Goal: Task Accomplishment & Management: Manage account settings

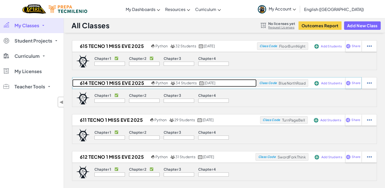
click at [124, 82] on h2 "614 Tecno 1 Miss Eve 2025" at bounding box center [111, 83] width 78 height 8
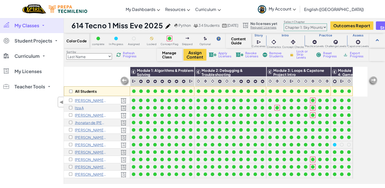
click at [106, 57] on select "Last Name first Name Progress (High to Low) Progress (Low to Hight)" at bounding box center [89, 56] width 46 height 6
select select "Progress (High to Low)"
click at [66, 53] on select "Last Name first Name Progress (High to Low) Progress (Low to Hight)" at bounding box center [89, 56] width 46 height 6
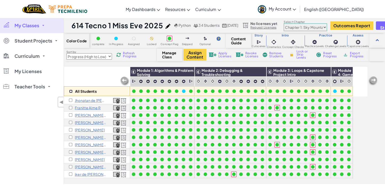
click at [70, 92] on input "checkbox" at bounding box center [70, 91] width 3 height 3
checkbox input "true"
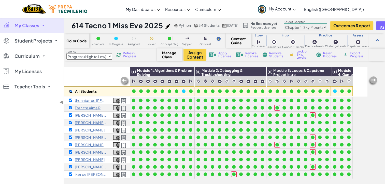
checkbox input "true"
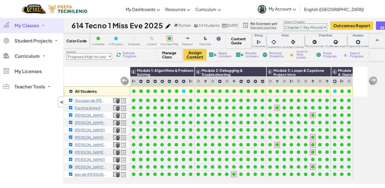
checkbox input "true"
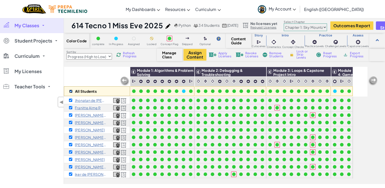
checkbox input "true"
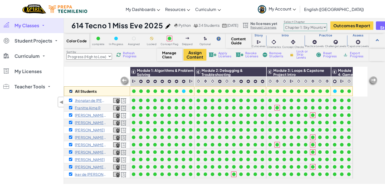
checkbox input "true"
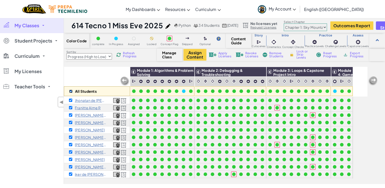
checkbox input "true"
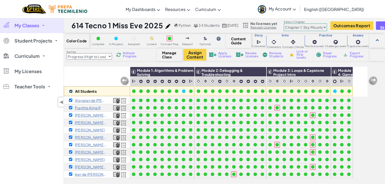
checkbox input "true"
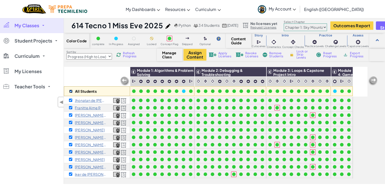
checkbox input "true"
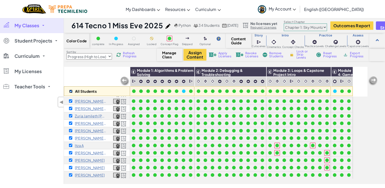
scroll to position [173, 0]
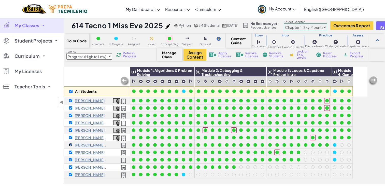
click at [71, 143] on input "checkbox" at bounding box center [70, 144] width 3 height 3
checkbox input "false"
click at [71, 150] on input "checkbox" at bounding box center [70, 151] width 3 height 3
checkbox input "false"
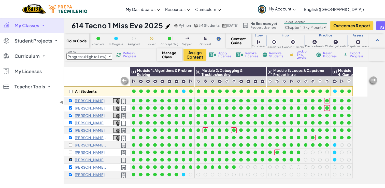
click at [71, 158] on input "checkbox" at bounding box center [70, 159] width 3 height 3
checkbox input "false"
click at [71, 165] on input "checkbox" at bounding box center [70, 166] width 3 height 3
checkbox input "false"
click at [70, 173] on input "checkbox" at bounding box center [70, 174] width 3 height 3
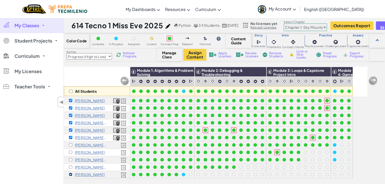
checkbox input "false"
click at [191, 54] on button "Assign Content" at bounding box center [195, 55] width 23 height 12
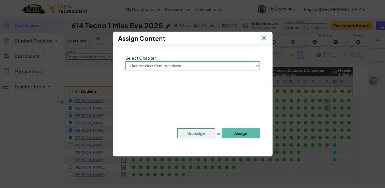
click at [185, 65] on select "Click to Select from Dropdown Chapter 1: Sky Mountain Chapter 2: The Moon Dance…" at bounding box center [193, 65] width 134 height 9
select select "Chapter 2: The Moon Dancers"
click at [126, 61] on select "Click to Select from Dropdown Chapter 1: Sky Mountain Chapter 2: The Moon Dance…" at bounding box center [193, 65] width 134 height 9
click at [245, 132] on button "Assign" at bounding box center [241, 133] width 38 height 10
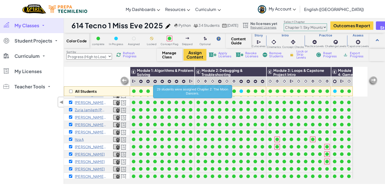
scroll to position [111, 0]
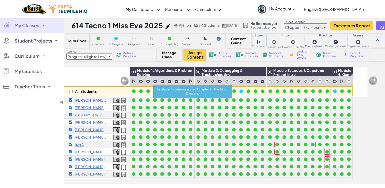
click at [327, 29] on select "Chapter 1: Sky Mountain Chapter 2: The Moon Dancers Chapter 3: The Phoenix Land…" at bounding box center [305, 27] width 43 height 8
select select "5d8a57abe8919b28d5113af1"
click at [296, 23] on select "Chapter 1: Sky Mountain Chapter 2: The Moon Dancers Chapter 3: The Phoenix Land…" at bounding box center [305, 27] width 43 height 8
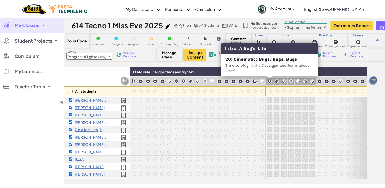
click at [270, 81] on img at bounding box center [269, 81] width 5 height 5
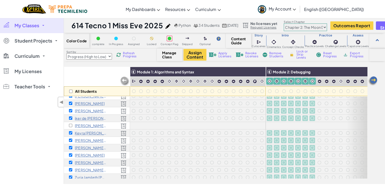
scroll to position [53, 0]
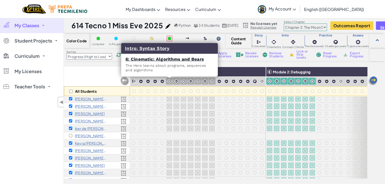
click at [169, 83] on img at bounding box center [169, 81] width 5 height 5
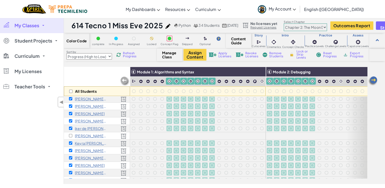
click at [302, 56] on span "Lock or Skip Levels" at bounding box center [304, 54] width 15 height 9
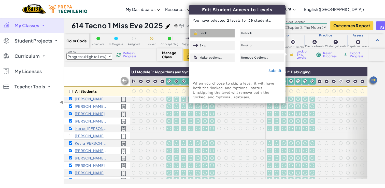
click at [213, 31] on div "Lock" at bounding box center [212, 33] width 44 height 8
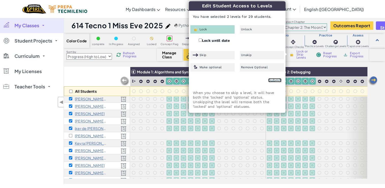
click at [276, 78] on link "Submit" at bounding box center [274, 80] width 13 height 4
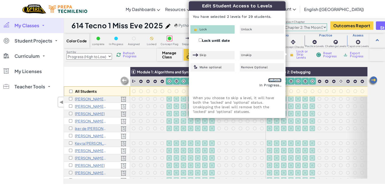
checkbox input "false"
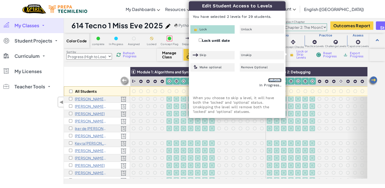
checkbox input "false"
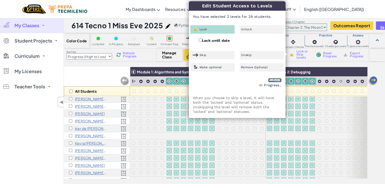
checkbox input "false"
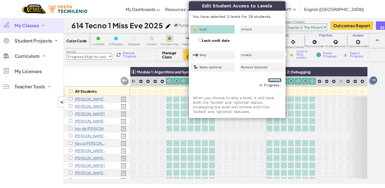
checkbox input "false"
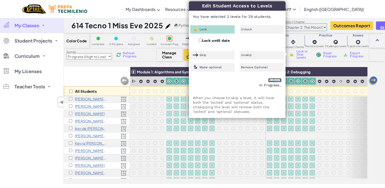
checkbox input "false"
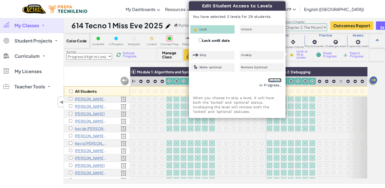
checkbox input "false"
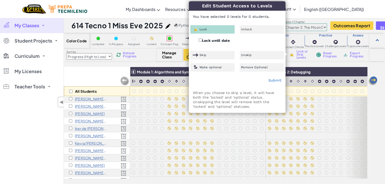
click at [376, 113] on div "All Students Module 1: Algorithms and Syntax Module 2: Debugging Module 3: Vari…" at bounding box center [224, 125] width 321 height 117
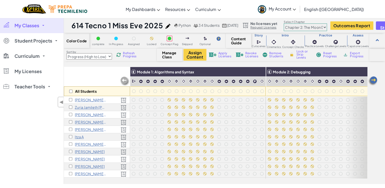
scroll to position [173, 0]
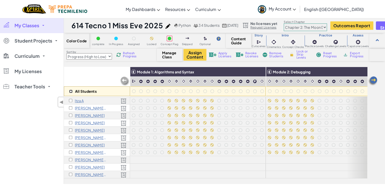
click at [71, 90] on input "checkbox" at bounding box center [70, 91] width 3 height 3
checkbox input "true"
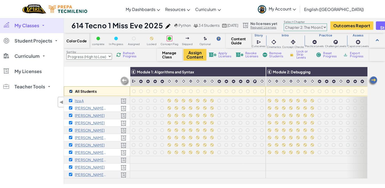
checkbox input "true"
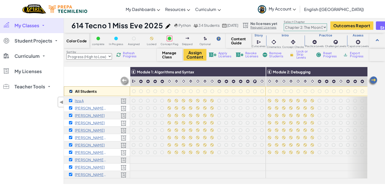
checkbox input "true"
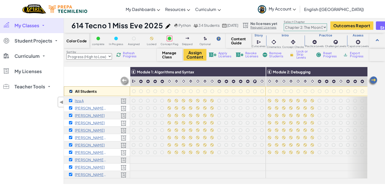
checkbox input "true"
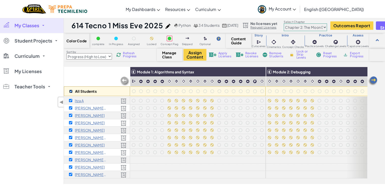
checkbox input "true"
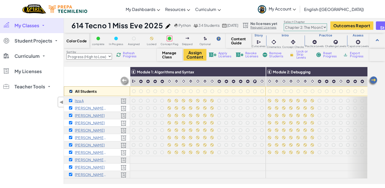
checkbox input "true"
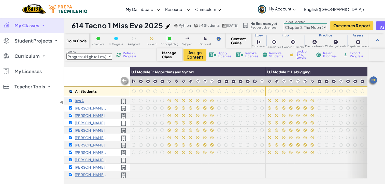
checkbox input "true"
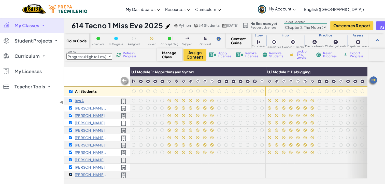
click at [71, 173] on input "checkbox" at bounding box center [70, 174] width 3 height 3
checkbox input "false"
click at [70, 165] on input "checkbox" at bounding box center [70, 166] width 3 height 3
checkbox input "false"
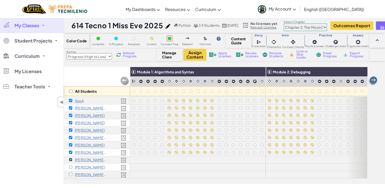
click at [71, 158] on input "checkbox" at bounding box center [70, 159] width 3 height 3
checkbox input "false"
click at [303, 54] on span "Lock or Skip Levels" at bounding box center [304, 54] width 15 height 9
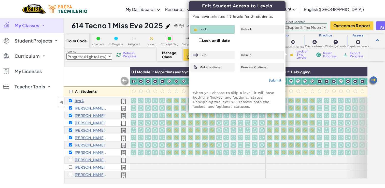
click at [379, 108] on div "All Students Module 1: Algorithms and Syntax Module 2: Debugging Module 3: Vari…" at bounding box center [224, 125] width 321 height 117
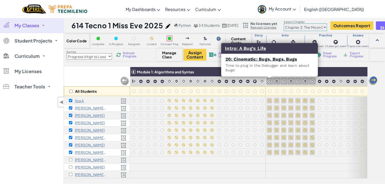
click at [268, 81] on img at bounding box center [269, 81] width 5 height 5
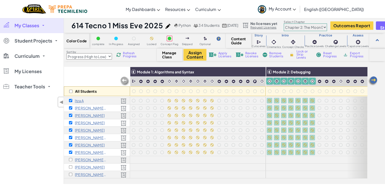
click at [302, 58] on span "Lock or Skip Levels" at bounding box center [304, 54] width 15 height 9
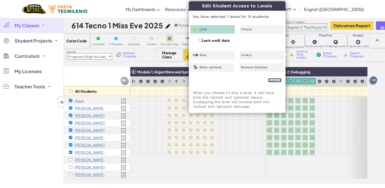
click at [277, 79] on link "Submit" at bounding box center [274, 80] width 13 height 4
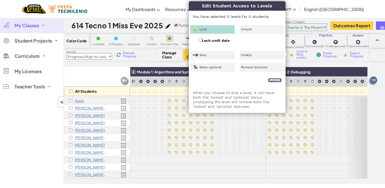
checkbox input "false"
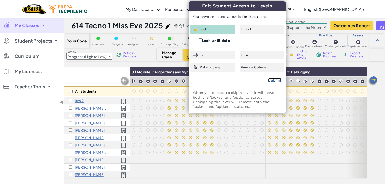
checkbox input "false"
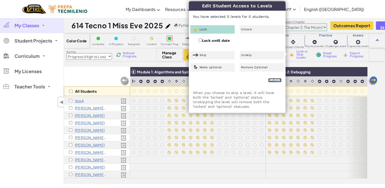
checkbox input "false"
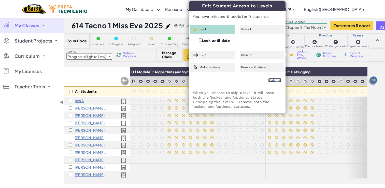
checkbox input "false"
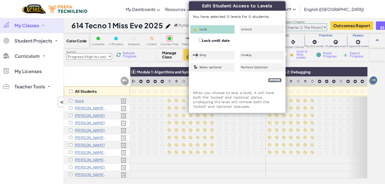
checkbox input "false"
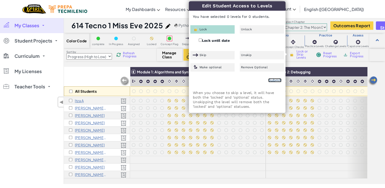
checkbox input "false"
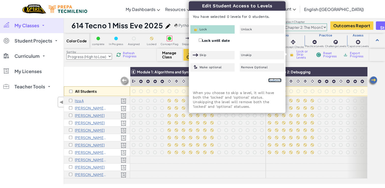
checkbox input "false"
click at [92, 76] on div "All Students" at bounding box center [97, 82] width 66 height 30
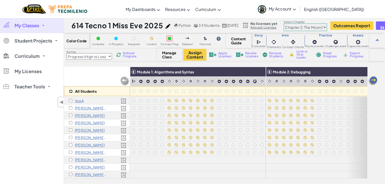
click at [71, 91] on input "checkbox" at bounding box center [70, 91] width 3 height 3
checkbox input "true"
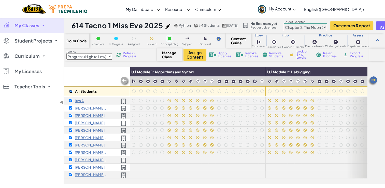
checkbox input "true"
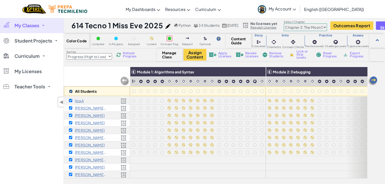
checkbox input "true"
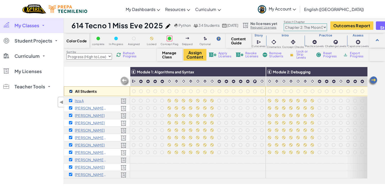
checkbox input "true"
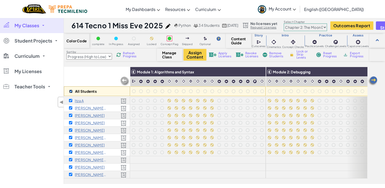
checkbox input "true"
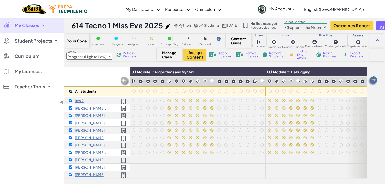
checkbox input "true"
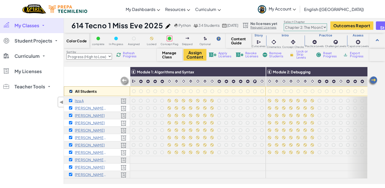
checkbox input "true"
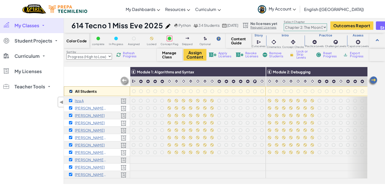
checkbox input "true"
click at [70, 171] on div "Renata Itahi Guerrero G" at bounding box center [97, 174] width 66 height 7
click at [71, 165] on input "checkbox" at bounding box center [70, 166] width 3 height 3
checkbox input "false"
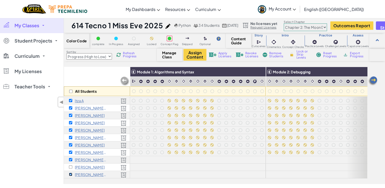
click at [69, 173] on input "checkbox" at bounding box center [70, 174] width 3 height 3
checkbox input "false"
click at [70, 158] on input "checkbox" at bounding box center [70, 159] width 3 height 3
checkbox input "false"
click at [302, 56] on span "Lock or Skip Levels" at bounding box center [304, 54] width 15 height 9
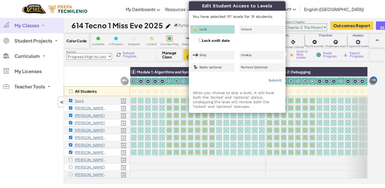
click at [295, 54] on div "Lock or Skip Levels" at bounding box center [300, 55] width 24 height 4
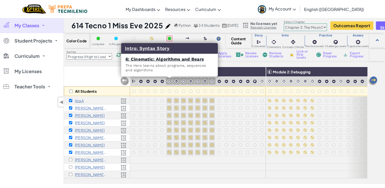
click at [170, 81] on img at bounding box center [169, 81] width 5 height 5
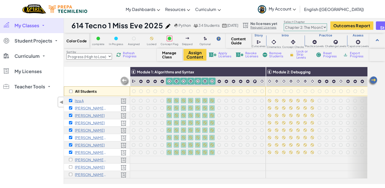
click at [296, 57] on div "Lock or Skip Levels" at bounding box center [300, 54] width 27 height 6
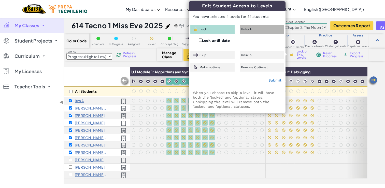
click at [247, 29] on span "Unlock" at bounding box center [246, 29] width 11 height 3
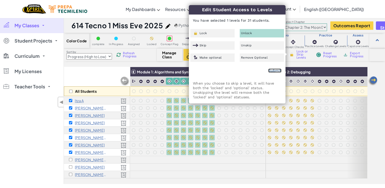
click at [275, 71] on link "Submit" at bounding box center [274, 70] width 13 height 4
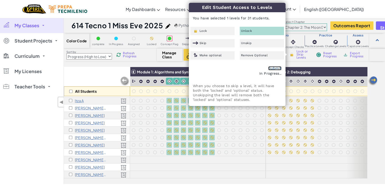
checkbox input "false"
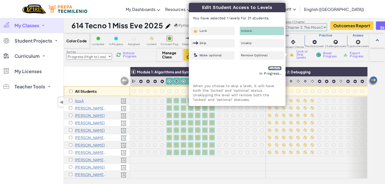
checkbox input "false"
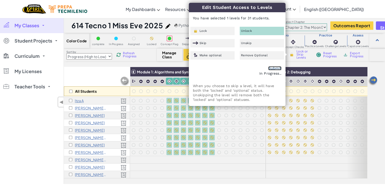
checkbox input "false"
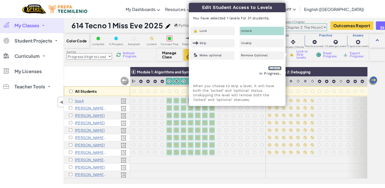
checkbox input "false"
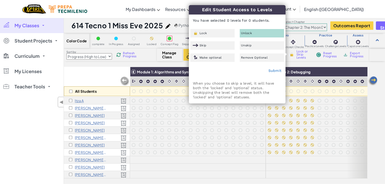
click at [382, 134] on div "All Students Module 1: Algorithms and Syntax Module 2: Debugging Module 3: Vari…" at bounding box center [224, 125] width 321 height 117
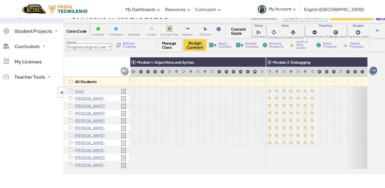
scroll to position [10, 0]
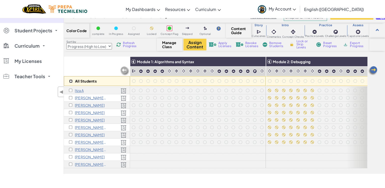
click at [71, 82] on input "checkbox" at bounding box center [70, 80] width 3 height 3
click at [70, 147] on div "Josue Ramos R" at bounding box center [88, 149] width 38 height 4
click at [71, 155] on input "checkbox" at bounding box center [70, 156] width 3 height 3
click at [72, 162] on input "checkbox" at bounding box center [70, 163] width 3 height 3
click at [70, 148] on input "checkbox" at bounding box center [70, 149] width 3 height 3
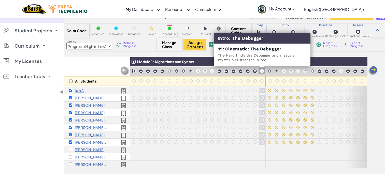
click at [261, 71] on img at bounding box center [262, 70] width 5 height 5
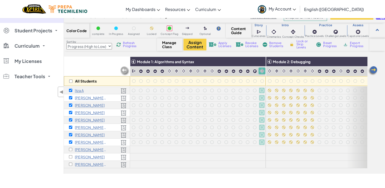
click at [304, 47] on span "Lock or Skip Levels" at bounding box center [304, 44] width 15 height 9
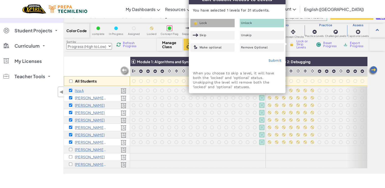
click at [211, 21] on div "Lock" at bounding box center [212, 23] width 44 height 8
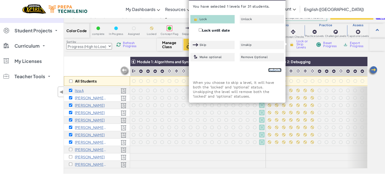
click at [271, 69] on link "Submit" at bounding box center [274, 70] width 13 height 4
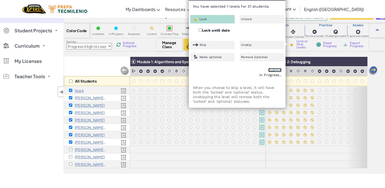
scroll to position [0, 0]
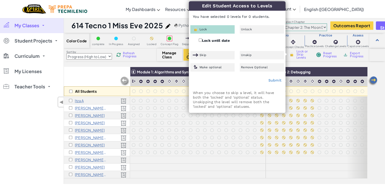
click at [31, 127] on div "My Classes All Classes 615 Tecno 1 Miss Eve 2025 614 Tecno 1 Miss Eve 2025 611 …" at bounding box center [32, 101] width 64 height 166
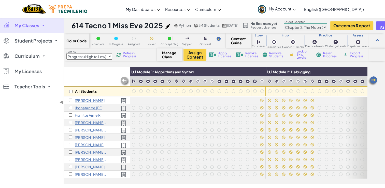
click at [307, 27] on select "Chapter 1: Sky Mountain Chapter 2: The Moon Dancers Chapter 3: The Phoenix Land…" at bounding box center [305, 27] width 43 height 8
click at [296, 23] on select "Chapter 1: Sky Mountain Chapter 2: The Moon Dancers Chapter 3: The Phoenix Land…" at bounding box center [305, 27] width 43 height 8
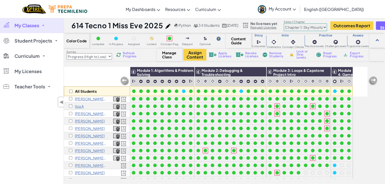
scroll to position [173, 0]
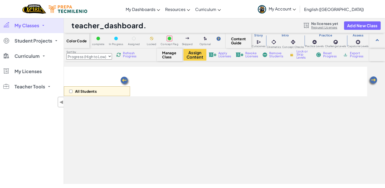
select select "Progress (High to Low)"
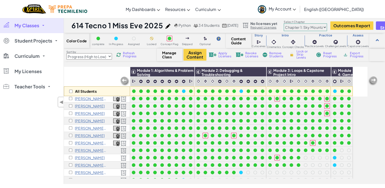
scroll to position [173, 0]
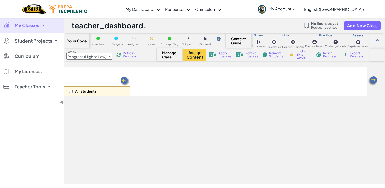
select select "Progress (High to Low)"
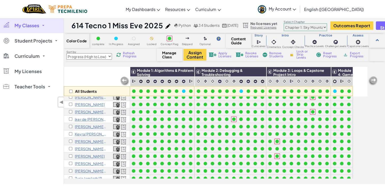
scroll to position [41, 0]
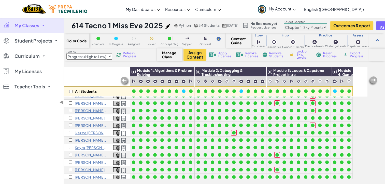
click at [70, 138] on div "[PERSON_NAME] [PERSON_NAME] D" at bounding box center [88, 140] width 38 height 4
click at [71, 139] on input "checkbox" at bounding box center [70, 139] width 3 height 3
checkbox input "true"
click at [192, 57] on button "Assign Content" at bounding box center [195, 55] width 23 height 12
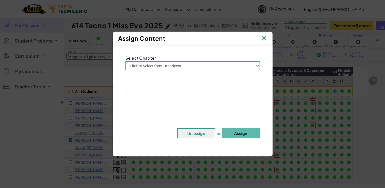
click at [178, 71] on div "Select Chapter Click to Select from Dropdown Chapter 1: Sky Mountain Chapter 2:…" at bounding box center [192, 97] width 155 height 101
click at [183, 67] on select "Click to Select from Dropdown Chapter 1: Sky Mountain Chapter 2: The Moon Dance…" at bounding box center [193, 65] width 134 height 9
select select "Chapter 2: The Moon Dancers"
click at [126, 61] on select "Click to Select from Dropdown Chapter 1: Sky Mountain Chapter 2: The Moon Dance…" at bounding box center [193, 65] width 134 height 9
click at [241, 134] on button "Assign" at bounding box center [241, 133] width 38 height 10
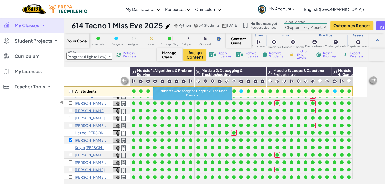
click at [312, 26] on select "Chapter 1: Sky Mountain Chapter 2: The Moon Dancers Chapter 3: The Phoenix Land…" at bounding box center [305, 27] width 43 height 8
select select "5d8a57abe8919b28d5113af1"
click at [296, 23] on select "Chapter 1: Sky Mountain Chapter 2: The Moon Dancers Chapter 3: The Phoenix Land…" at bounding box center [305, 27] width 43 height 8
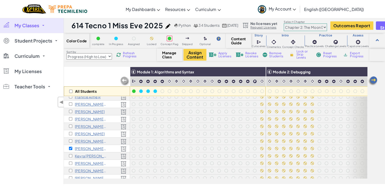
scroll to position [102, 0]
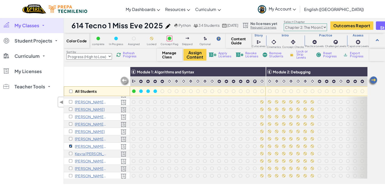
click at [70, 146] on input "checkbox" at bounding box center [70, 145] width 3 height 3
checkbox input "false"
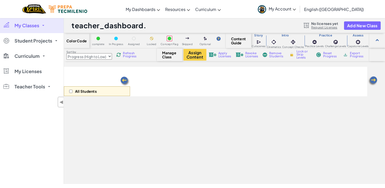
select select "Progress (High to Low)"
select select "5d8a57abe8919b28d5113af1"
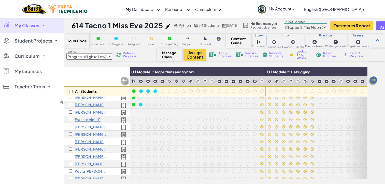
scroll to position [69, 0]
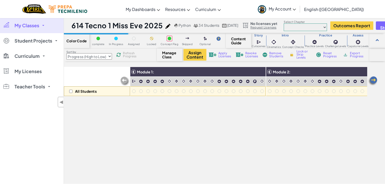
select select "Progress (High to Low)"
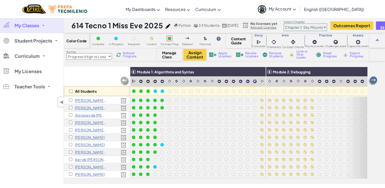
click at [315, 27] on select "Chapter 1: Sky Mountain Chapter 2: The Moon Dancers Chapter 3: The Phoenix Land…" at bounding box center [305, 27] width 43 height 8
select select "5d41d731a8d1836b5aa3cba1"
click at [296, 23] on select "Chapter 1: Sky Mountain Chapter 2: The Moon Dancers Chapter 3: The Phoenix Land…" at bounding box center [305, 27] width 43 height 8
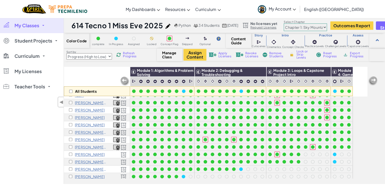
scroll to position [173, 0]
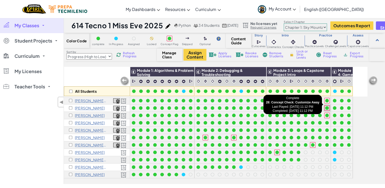
click at [325, 106] on div at bounding box center [327, 108] width 4 height 4
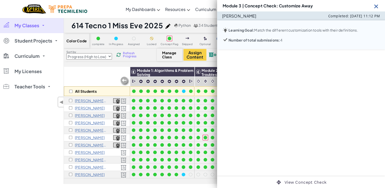
click at [92, 74] on div "All Students" at bounding box center [97, 82] width 66 height 30
click at [375, 6] on img at bounding box center [376, 6] width 6 height 6
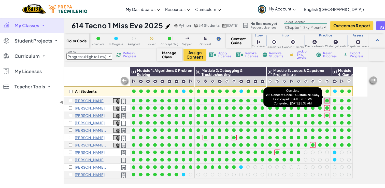
click at [326, 99] on div at bounding box center [327, 101] width 6 height 6
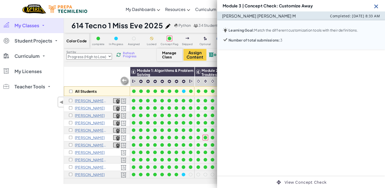
click at [377, 7] on img at bounding box center [376, 6] width 6 height 6
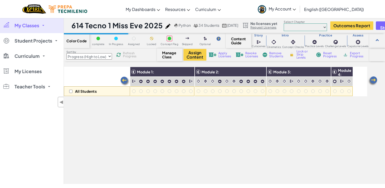
select select "Progress (High to Low)"
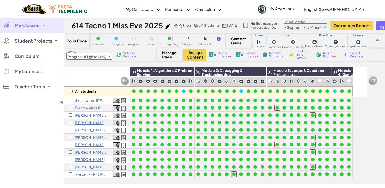
click at [296, 9] on span "My Account" at bounding box center [282, 8] width 27 height 5
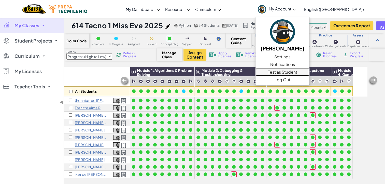
click at [310, 71] on link "Test as Student" at bounding box center [283, 72] width 54 height 8
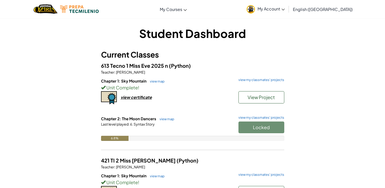
click at [285, 8] on span "My Account" at bounding box center [271, 8] width 27 height 5
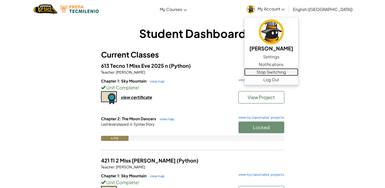
click at [298, 71] on link "Stop Switching" at bounding box center [271, 72] width 54 height 8
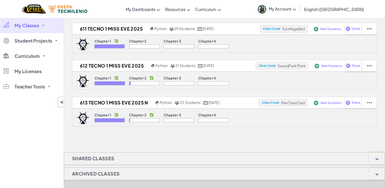
scroll to position [78, 0]
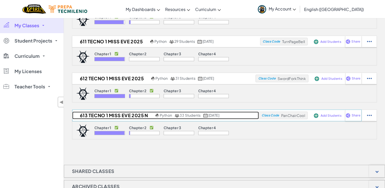
click at [127, 116] on h2 "613 Tecno 1 Miss Eve 2025 n" at bounding box center [113, 116] width 82 height 8
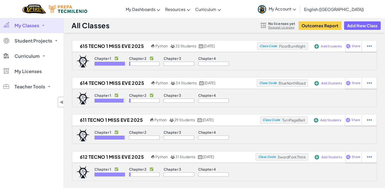
select select "Progress (High to Low)"
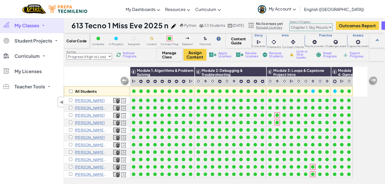
click at [320, 27] on select "Chapter 1: Sky Mountain Chapter 2: The Moon Dancers Chapter 3: The Phoenix Land…" at bounding box center [310, 27] width 43 height 8
select select "5d8a57abe8919b28d5113af1"
click at [301, 23] on select "Chapter 1: Sky Mountain Chapter 2: The Moon Dancers Chapter 3: The Phoenix Land…" at bounding box center [310, 27] width 43 height 8
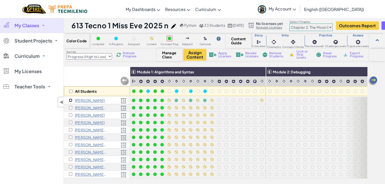
click at [70, 100] on input "checkbox" at bounding box center [70, 100] width 3 height 3
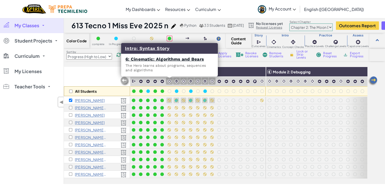
click at [169, 84] on div at bounding box center [169, 81] width 7 height 7
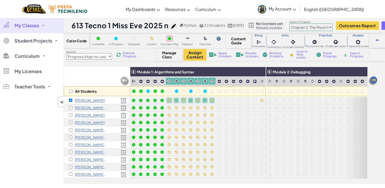
click at [301, 56] on span "Lock or Skip Levels" at bounding box center [304, 54] width 15 height 9
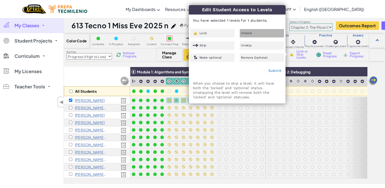
click at [247, 31] on div "Unlock" at bounding box center [262, 33] width 44 height 8
click at [272, 69] on link "Submit" at bounding box center [274, 70] width 13 height 4
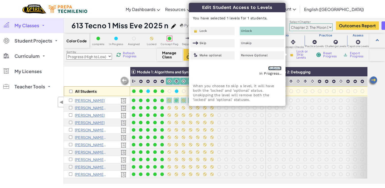
checkbox input "false"
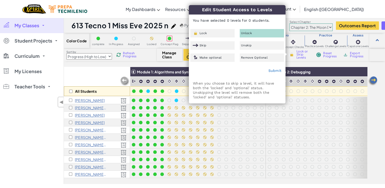
click at [370, 116] on div "All Students Module 1: Algorithms and Syntax Module 2: Debugging Module 3: Vari…" at bounding box center [224, 125] width 321 height 117
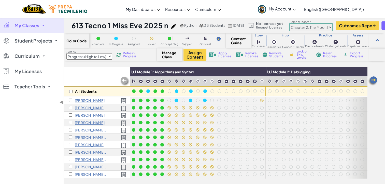
click at [296, 8] on span "My Account" at bounding box center [282, 8] width 27 height 5
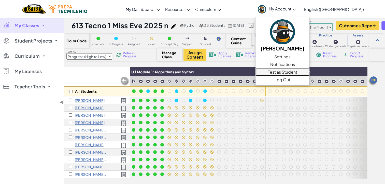
click at [303, 71] on link "Test as Student" at bounding box center [283, 72] width 54 height 8
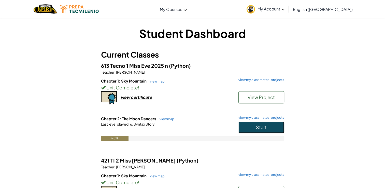
click at [253, 129] on button "Start" at bounding box center [262, 127] width 46 height 12
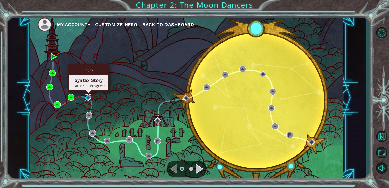
click at [86, 98] on img at bounding box center [88, 97] width 7 height 7
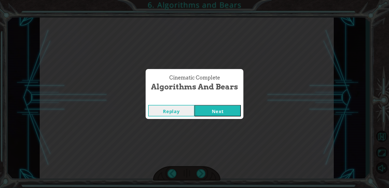
click at [205, 111] on button "Next" at bounding box center [218, 110] width 46 height 11
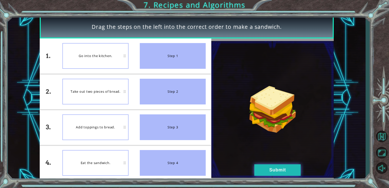
click at [262, 173] on button "Submit" at bounding box center [277, 169] width 46 height 11
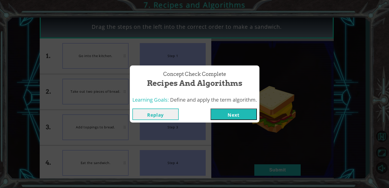
click at [223, 113] on button "Next" at bounding box center [234, 113] width 46 height 11
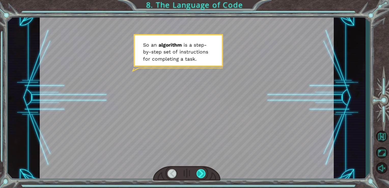
click at [199, 176] on div at bounding box center [201, 173] width 9 height 9
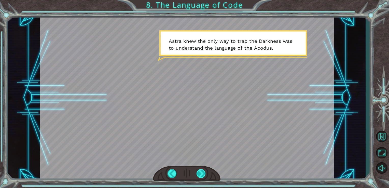
click at [202, 173] on div at bounding box center [201, 173] width 9 height 9
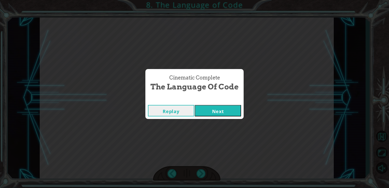
click at [211, 106] on button "Next" at bounding box center [218, 110] width 46 height 11
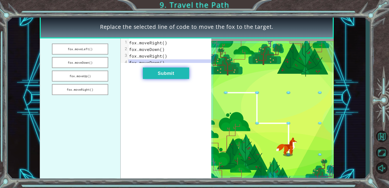
click at [161, 77] on button "Submit" at bounding box center [166, 72] width 46 height 11
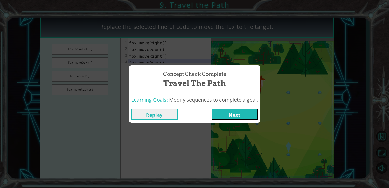
click at [221, 114] on button "Next" at bounding box center [235, 113] width 46 height 11
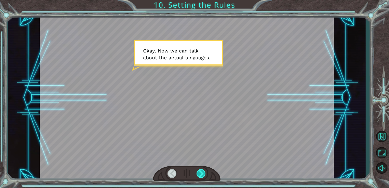
click at [200, 174] on div at bounding box center [201, 173] width 9 height 9
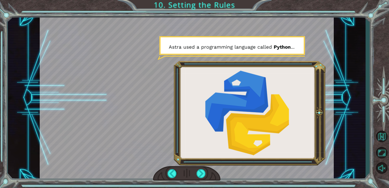
drag, startPoint x: 200, startPoint y: 174, endPoint x: 200, endPoint y: 168, distance: 5.4
click at [200, 168] on div at bounding box center [187, 173] width 68 height 15
click at [200, 174] on div at bounding box center [201, 173] width 9 height 9
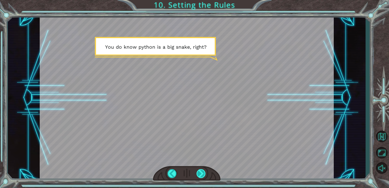
click at [200, 174] on div at bounding box center [201, 173] width 9 height 9
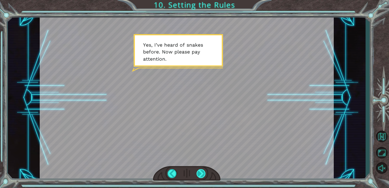
click at [200, 174] on div at bounding box center [201, 173] width 9 height 9
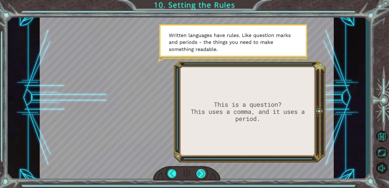
click at [199, 173] on div at bounding box center [201, 173] width 9 height 9
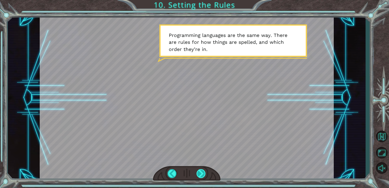
click at [199, 173] on div at bounding box center [201, 173] width 9 height 9
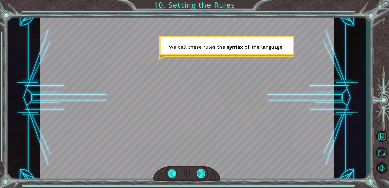
click at [199, 173] on div at bounding box center [201, 173] width 9 height 9
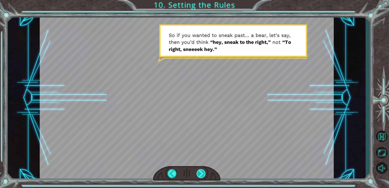
click at [199, 173] on div at bounding box center [201, 173] width 9 height 9
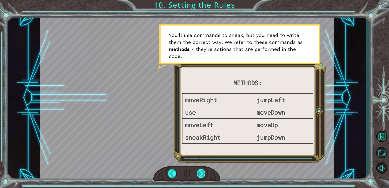
click at [199, 173] on div at bounding box center [201, 173] width 9 height 9
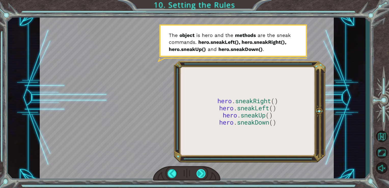
click at [199, 173] on div at bounding box center [201, 173] width 9 height 9
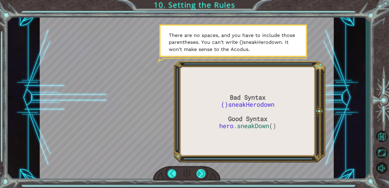
click at [199, 173] on div at bounding box center [201, 173] width 9 height 9
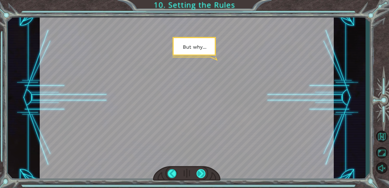
click at [199, 173] on div at bounding box center [201, 173] width 9 height 9
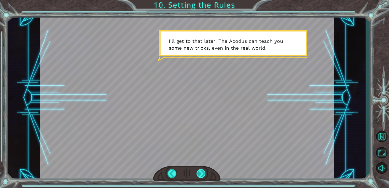
click at [199, 173] on div at bounding box center [201, 173] width 9 height 9
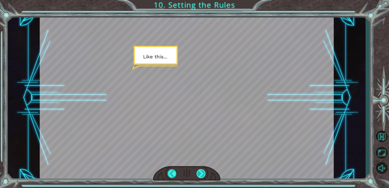
click at [199, 173] on div at bounding box center [201, 173] width 9 height 9
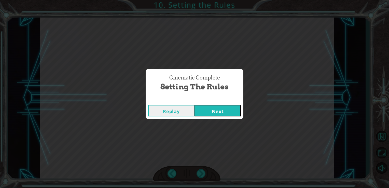
click at [205, 109] on button "Next" at bounding box center [218, 110] width 46 height 11
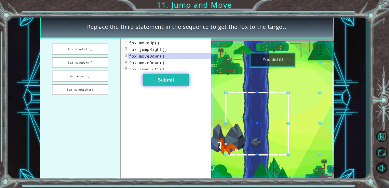
click at [167, 83] on button "Submit" at bounding box center [166, 79] width 46 height 11
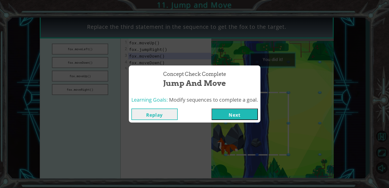
click at [232, 117] on button "Next" at bounding box center [235, 113] width 46 height 11
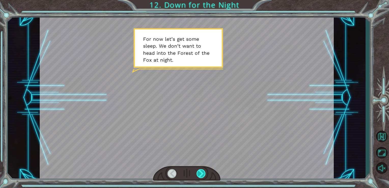
click at [200, 175] on div at bounding box center [201, 173] width 9 height 9
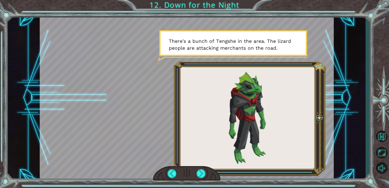
drag, startPoint x: 236, startPoint y: 40, endPoint x: 218, endPoint y: 42, distance: 17.9
click at [218, 42] on div at bounding box center [187, 97] width 294 height 165
click at [200, 172] on div at bounding box center [201, 173] width 9 height 9
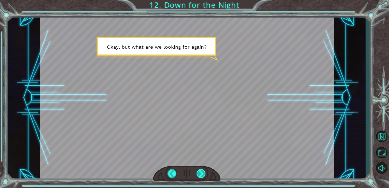
click at [198, 173] on div at bounding box center [201, 173] width 9 height 9
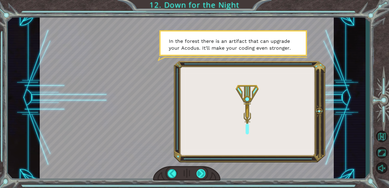
click at [202, 173] on div at bounding box center [201, 173] width 9 height 9
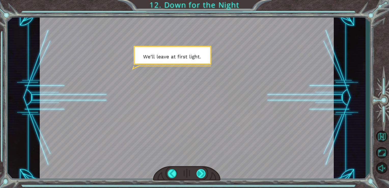
click at [200, 175] on div at bounding box center [201, 173] width 9 height 9
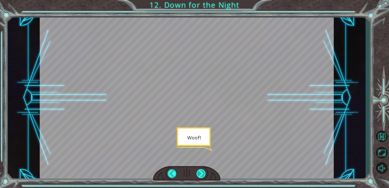
click at [200, 174] on div at bounding box center [201, 173] width 9 height 9
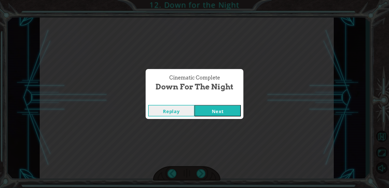
click at [215, 109] on button "Next" at bounding box center [218, 110] width 46 height 11
